Goal: Task Accomplishment & Management: Manage account settings

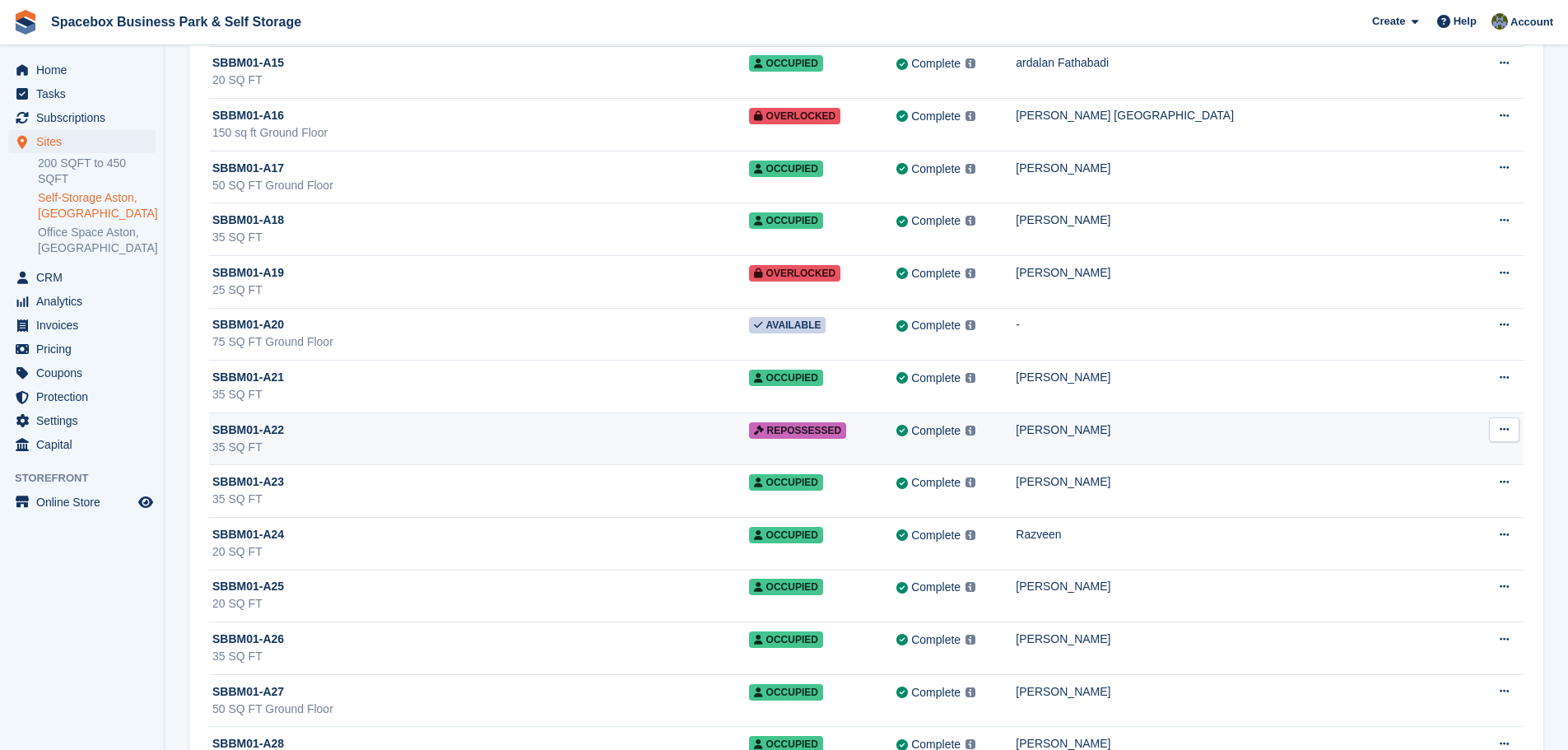
scroll to position [906, 0]
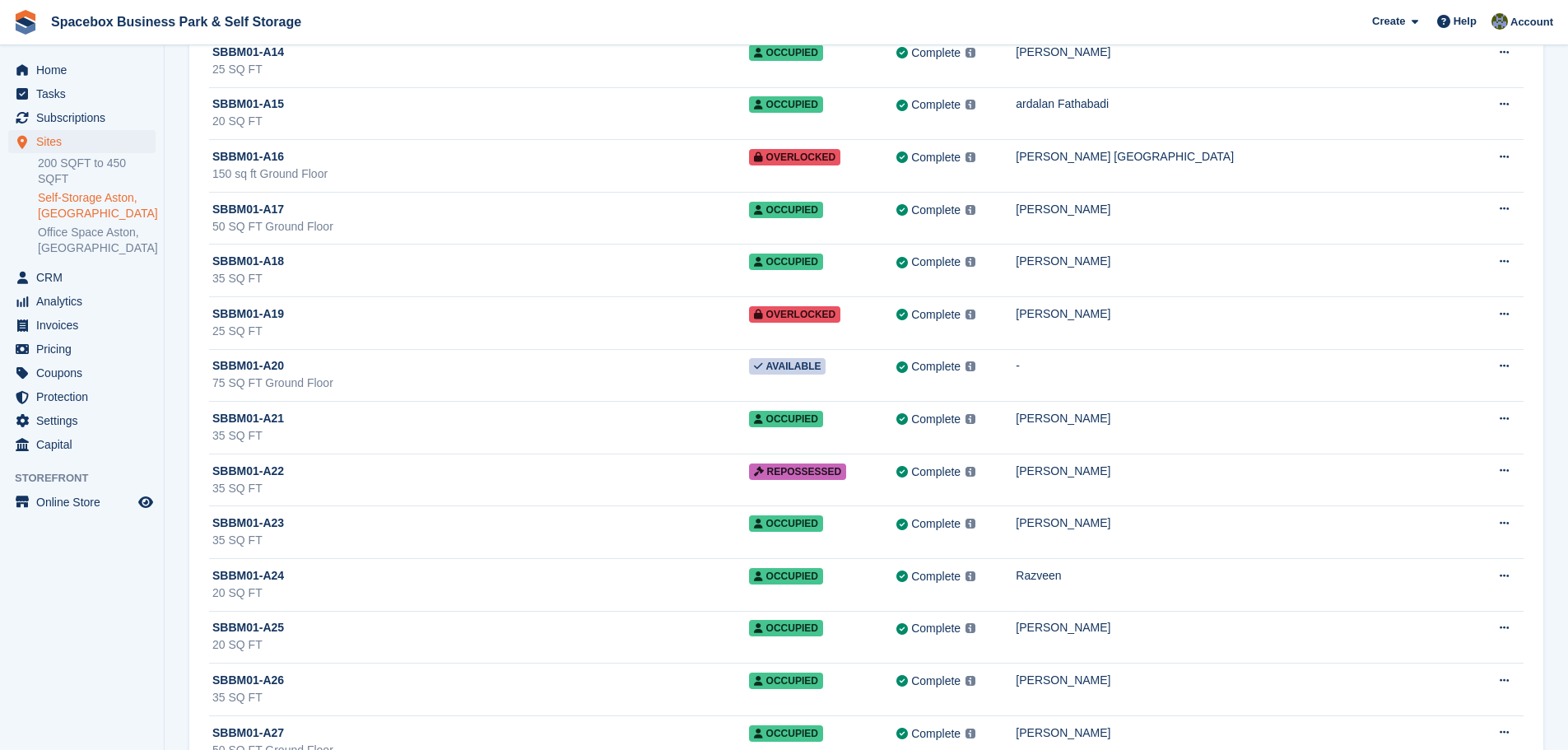
drag, startPoint x: 634, startPoint y: 378, endPoint x: 127, endPoint y: 609, distance: 557.1
click at [127, 609] on aside "Home Tasks Subscriptions Subscriptions Subscriptions Contracts Price increases …" at bounding box center [82, 379] width 164 height 667
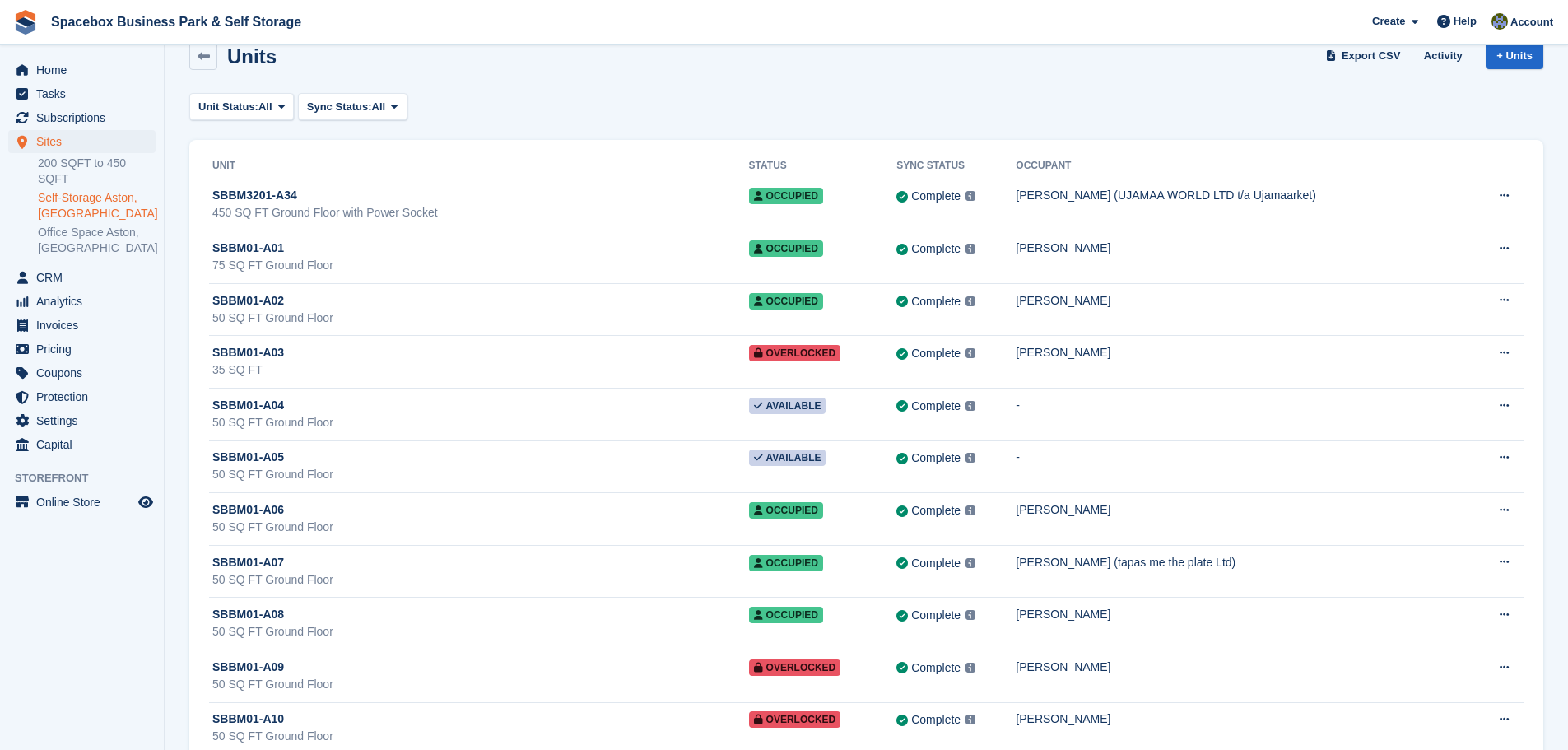
scroll to position [0, 0]
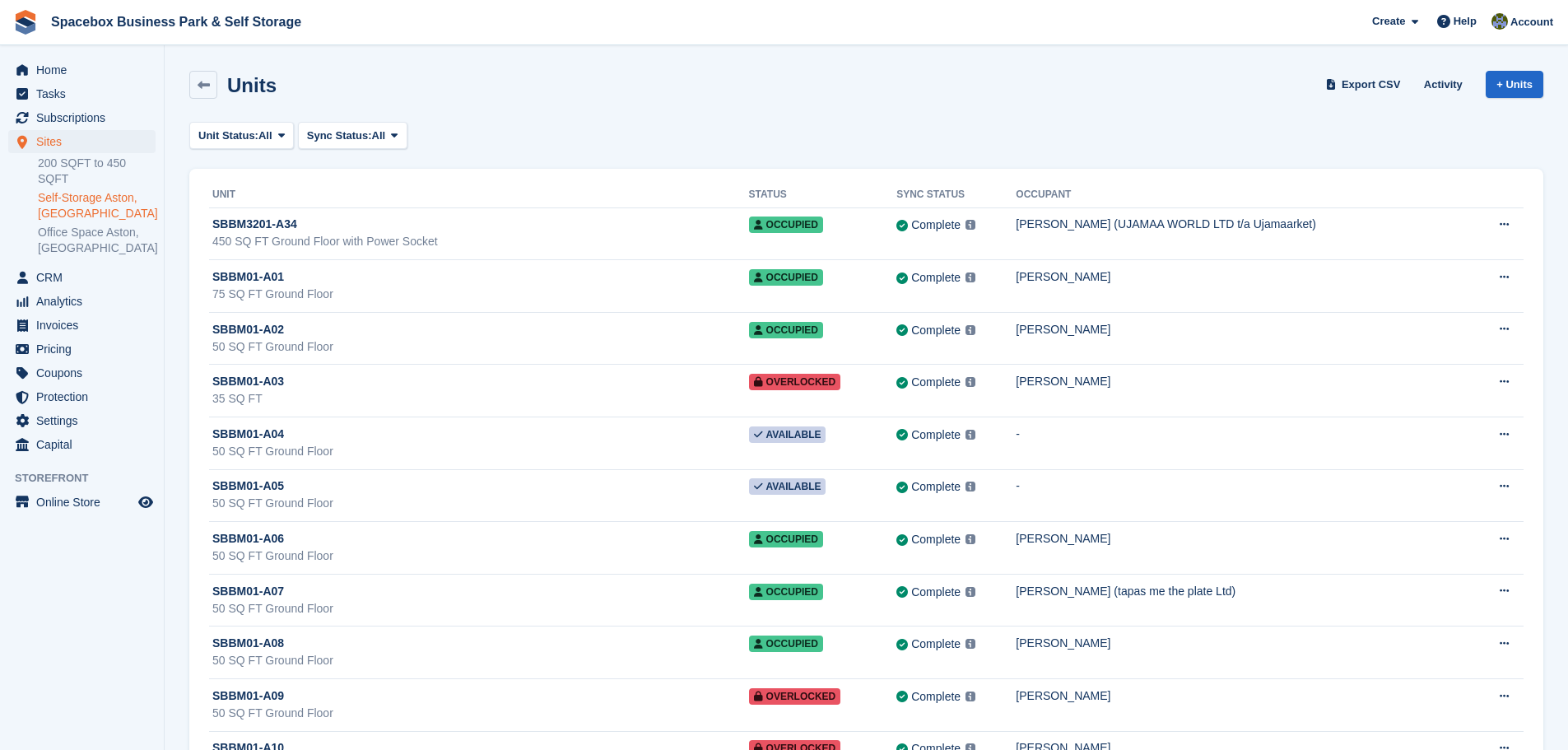
click at [95, 106] on ul "Tasks" at bounding box center [82, 95] width 164 height 24
click at [105, 127] on span "Subscriptions" at bounding box center [85, 117] width 99 height 23
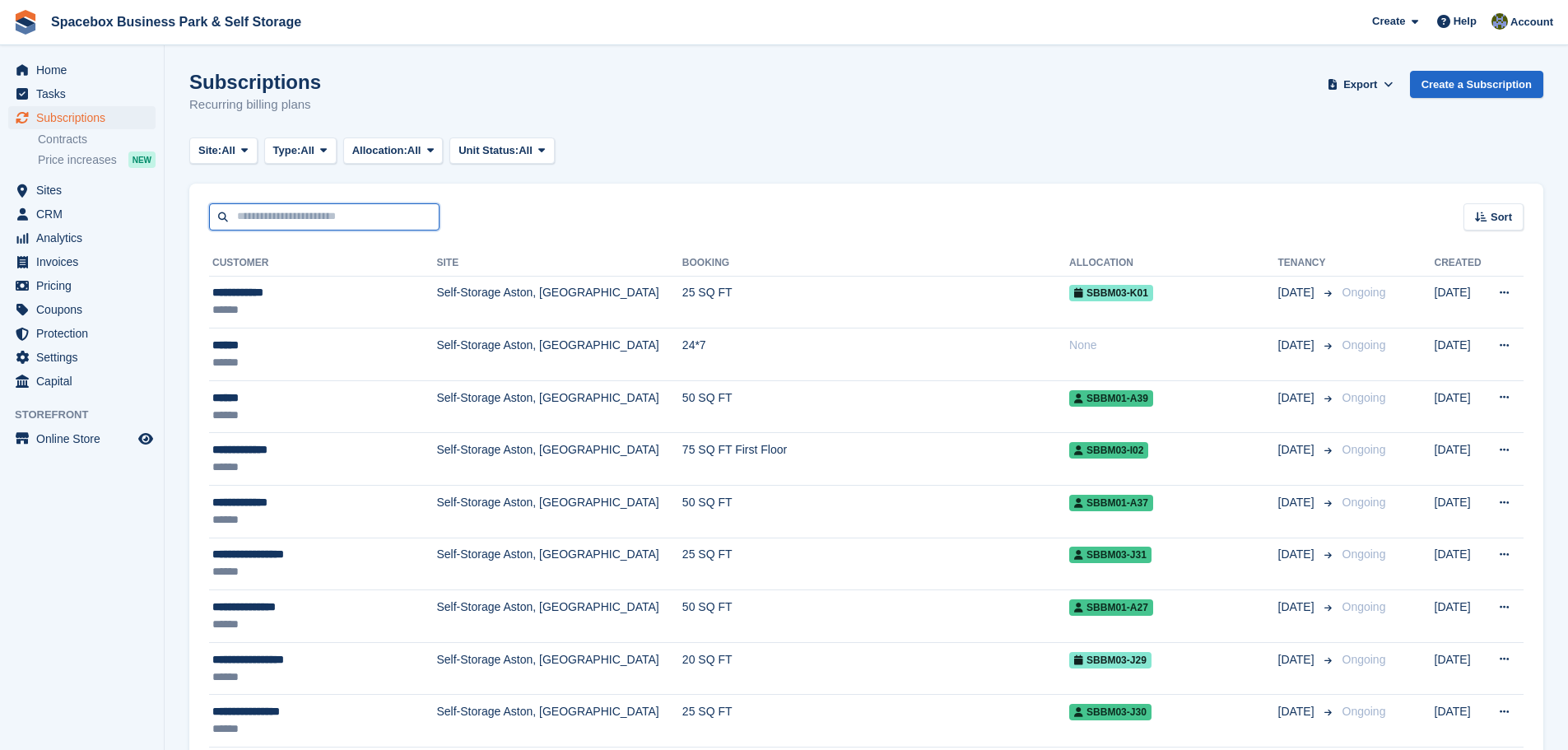
click at [316, 229] on input "text" at bounding box center [324, 217] width 230 height 28
type input "****"
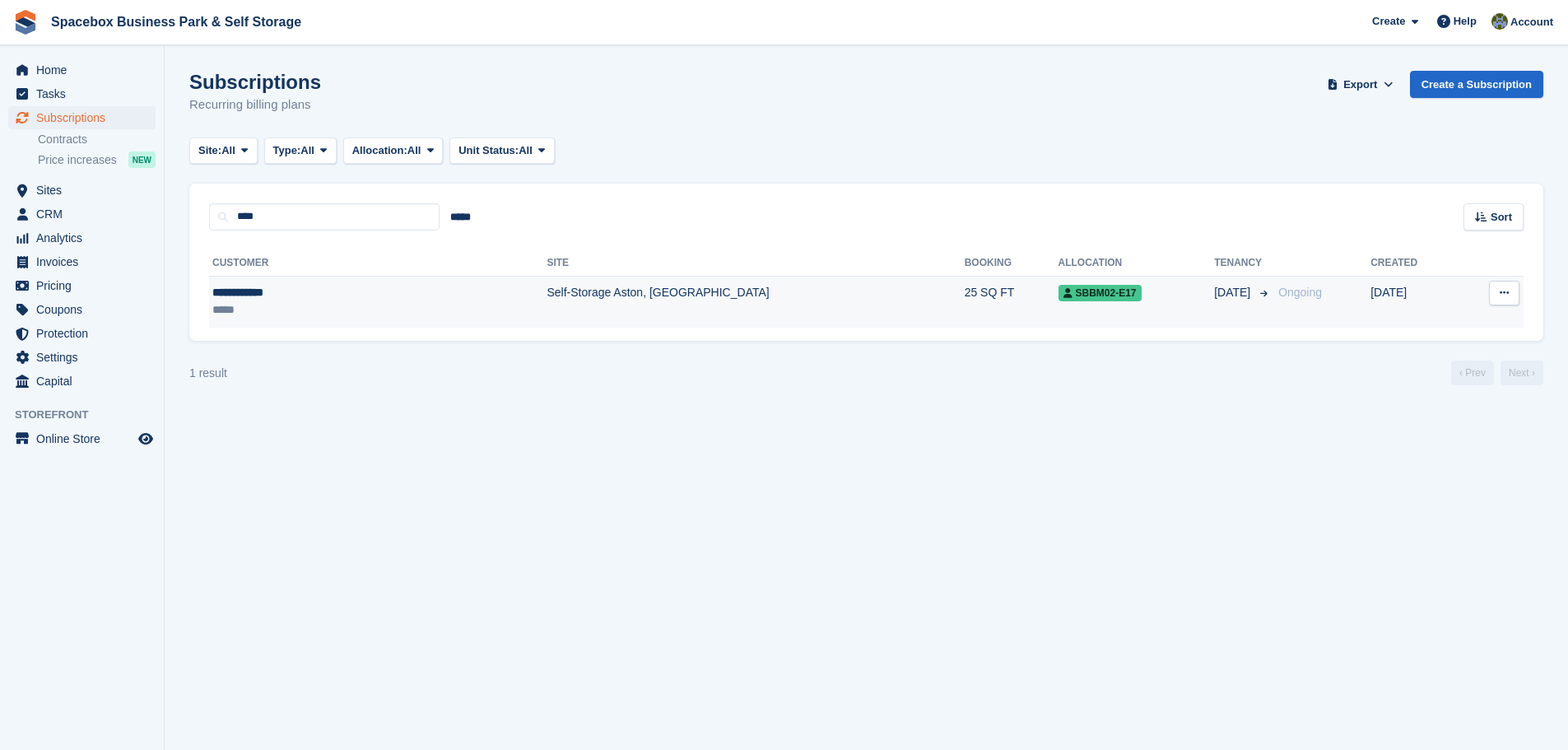
click at [547, 298] on td "Self-Storage Aston, [GEOGRAPHIC_DATA]" at bounding box center [755, 302] width 417 height 52
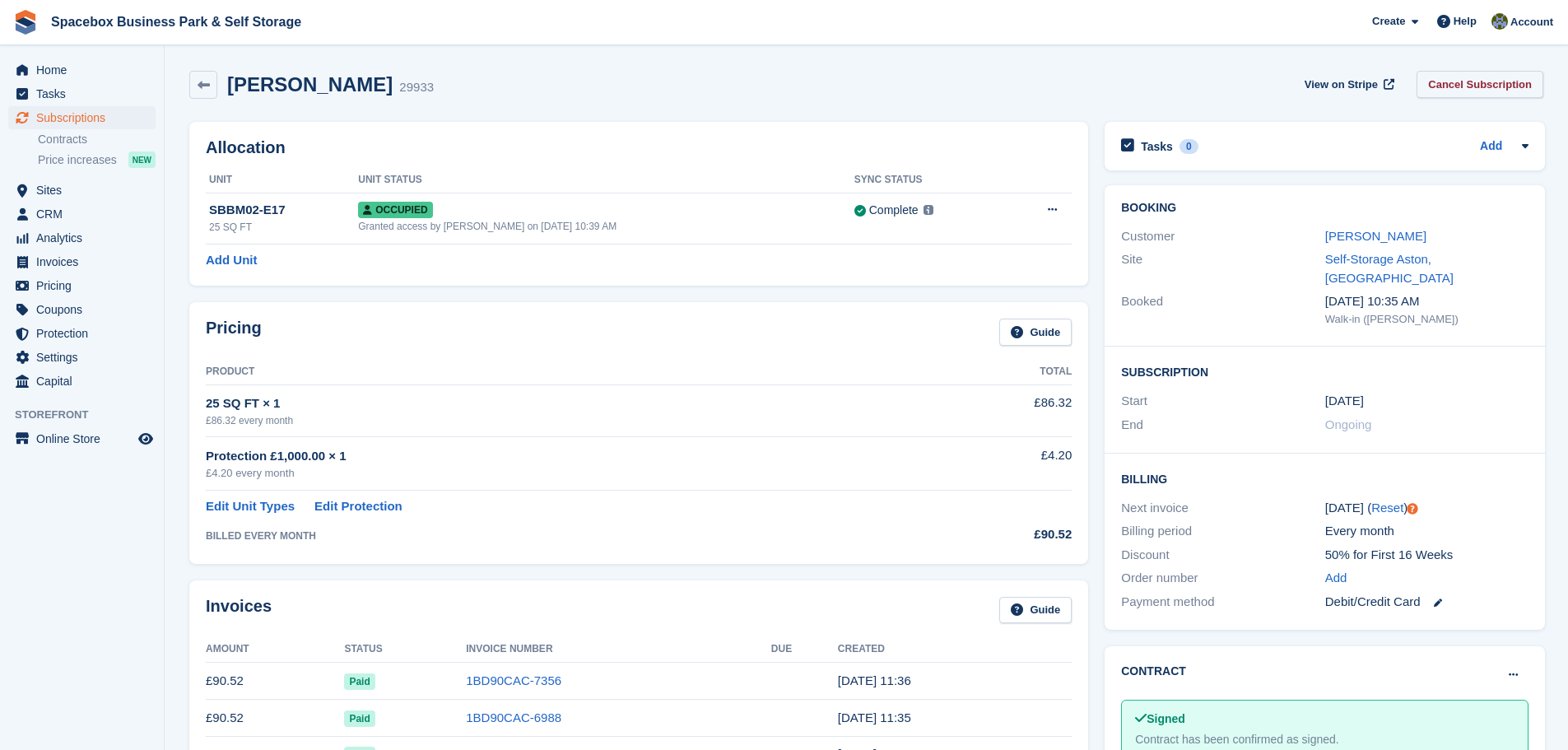
drag, startPoint x: 1475, startPoint y: 63, endPoint x: 1473, endPoint y: 75, distance: 12.2
click at [1473, 74] on div "Derrick Neba 29933 View on Stripe Cancel Subscription" at bounding box center [867, 88] width 1370 height 51
click at [1475, 79] on link "Cancel Subscription" at bounding box center [1479, 84] width 126 height 28
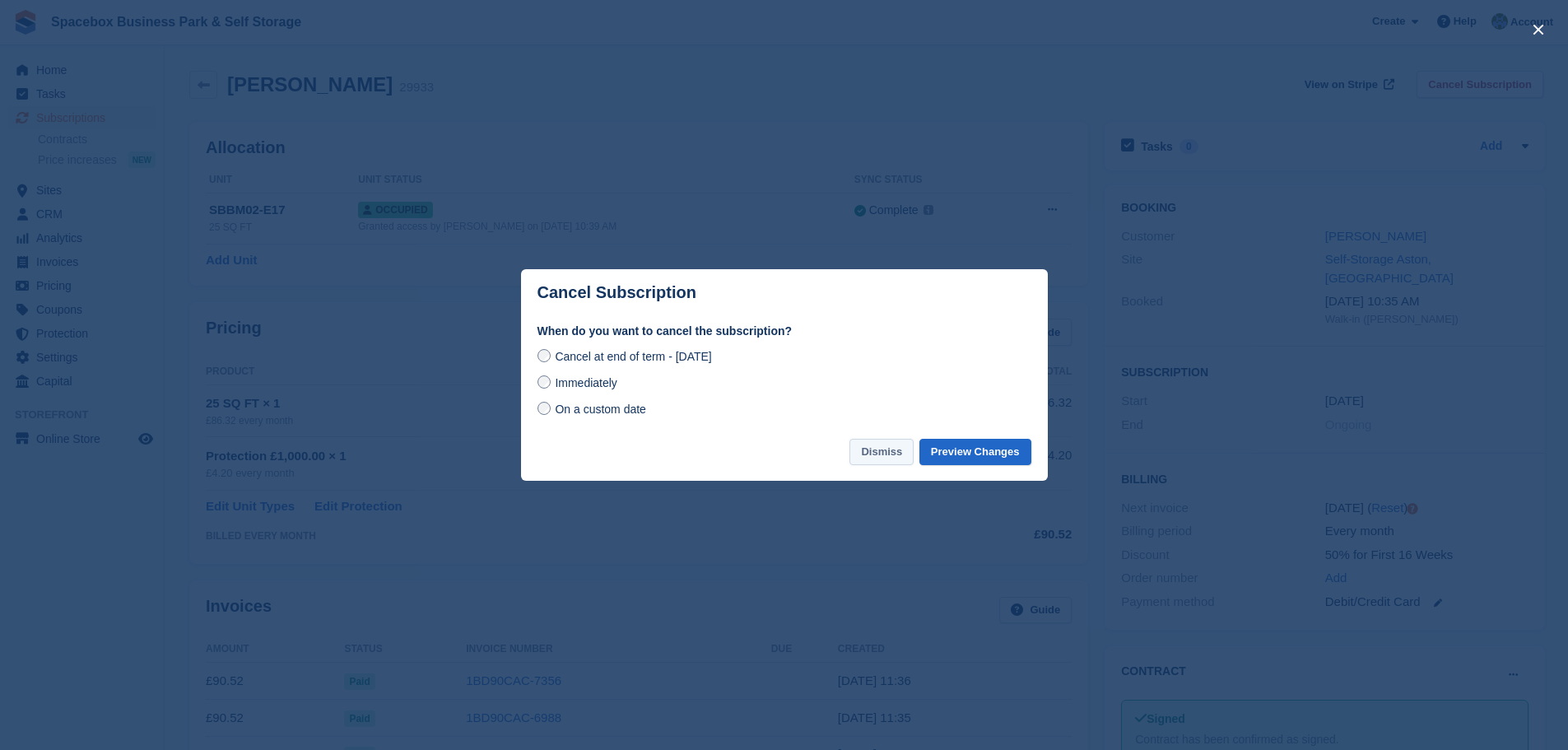
click at [872, 456] on button "Dismiss" at bounding box center [881, 452] width 64 height 28
